Goal: Information Seeking & Learning: Understand process/instructions

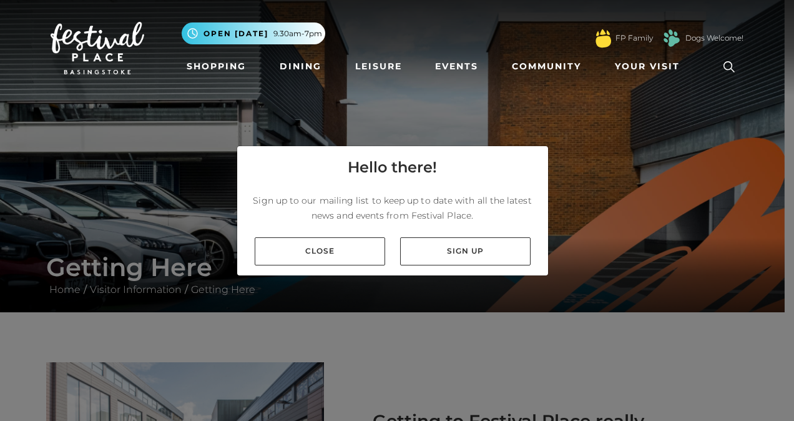
click at [528, 87] on nav "Toggle navigation .st5{fill:none;stroke:#FFFFFF;stroke-width:2.29;stroke-miterl…" at bounding box center [397, 48] width 794 height 96
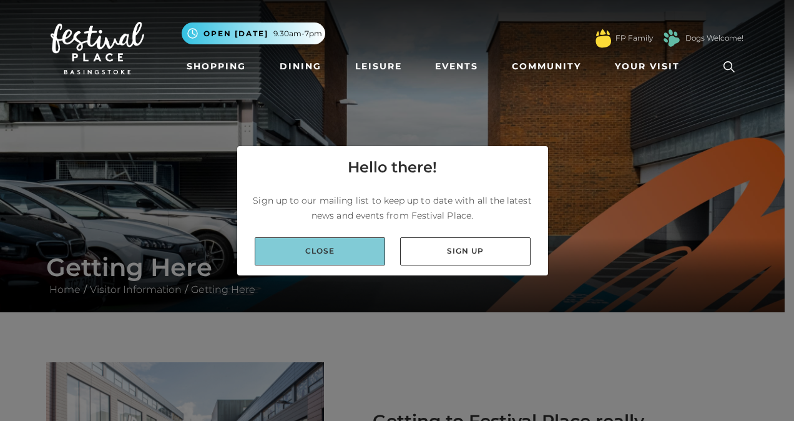
click at [343, 247] on link "Close" at bounding box center [320, 251] width 130 height 28
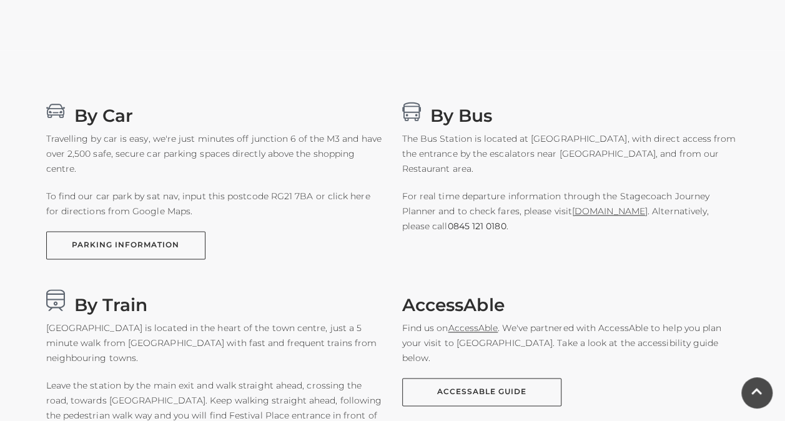
scroll to position [749, 0]
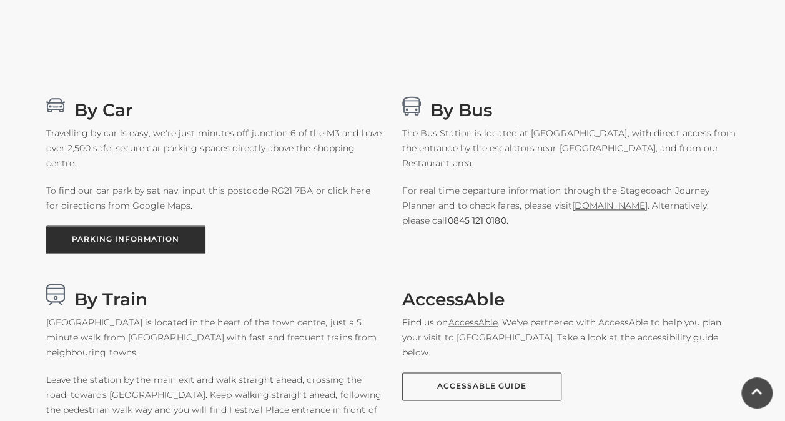
click at [137, 238] on link "PARKING INFORMATION" at bounding box center [125, 239] width 159 height 28
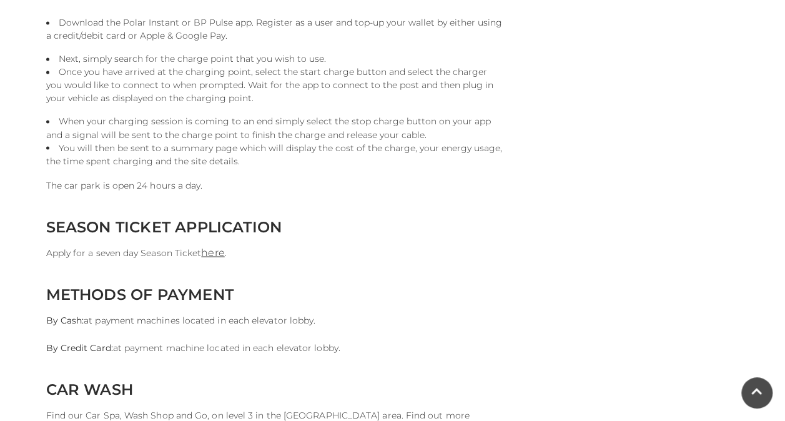
scroll to position [1061, 0]
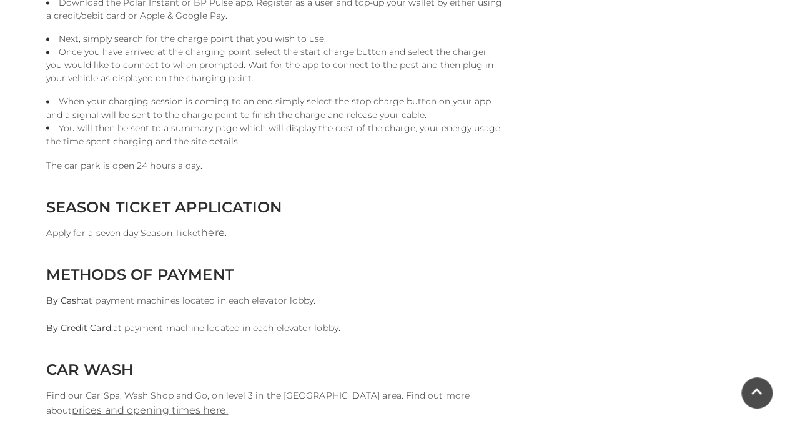
click at [213, 235] on link "here" at bounding box center [212, 232] width 23 height 12
